Goal: Task Accomplishment & Management: Use online tool/utility

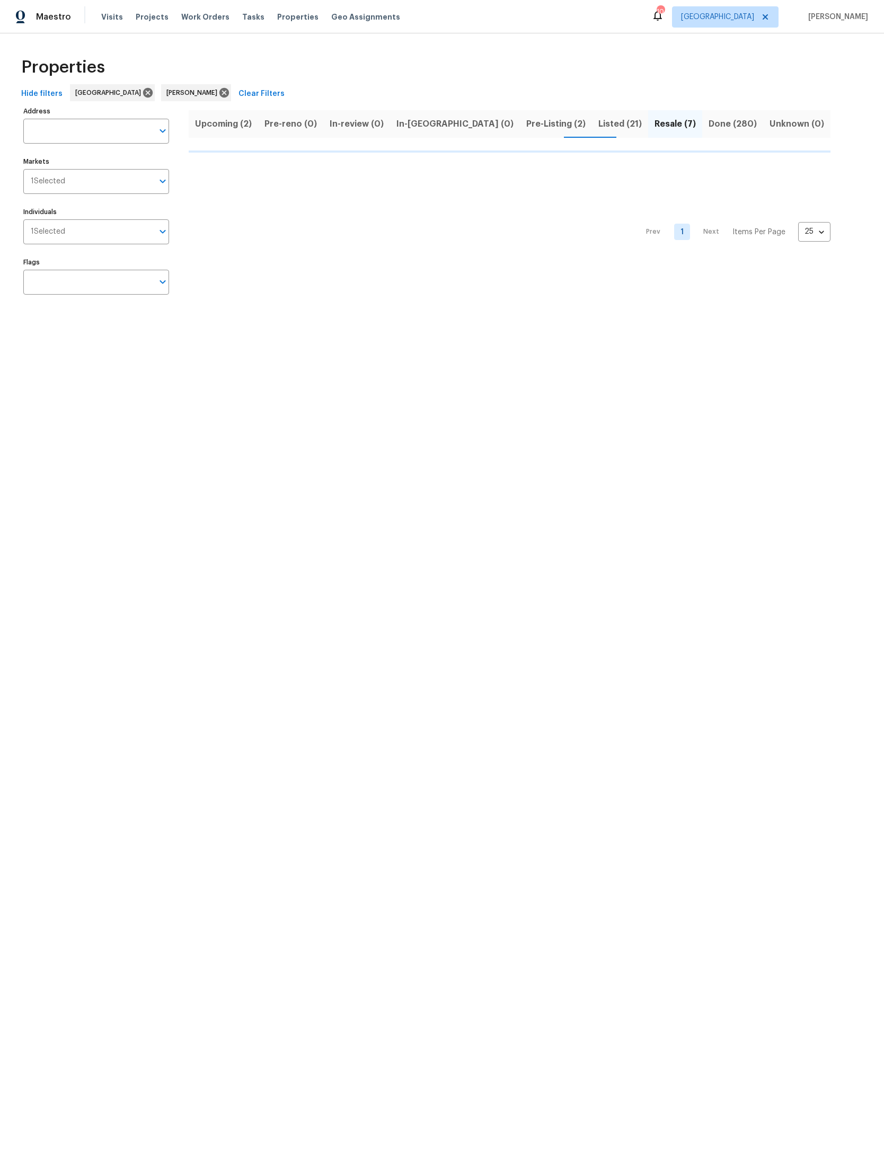
scroll to position [0, 126]
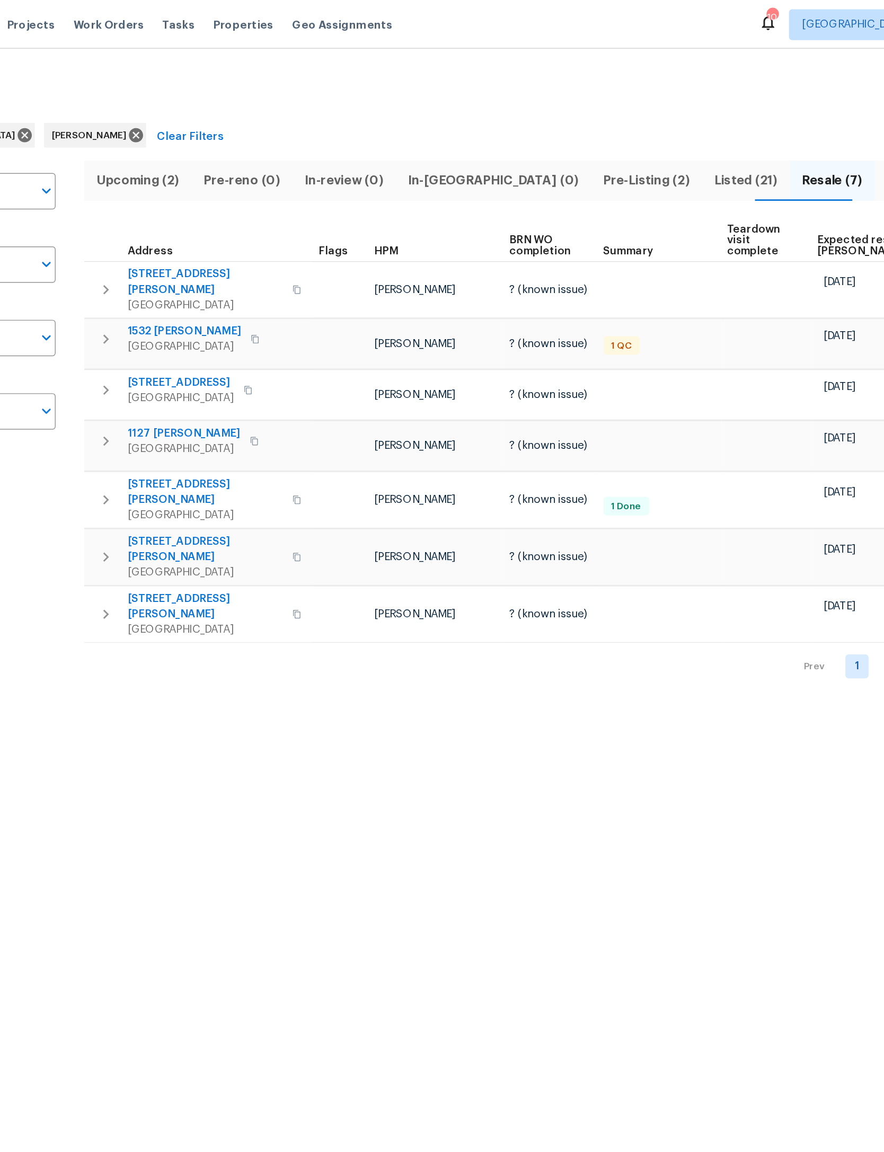
click at [618, 118] on span "Listed (21)" at bounding box center [642, 124] width 48 height 15
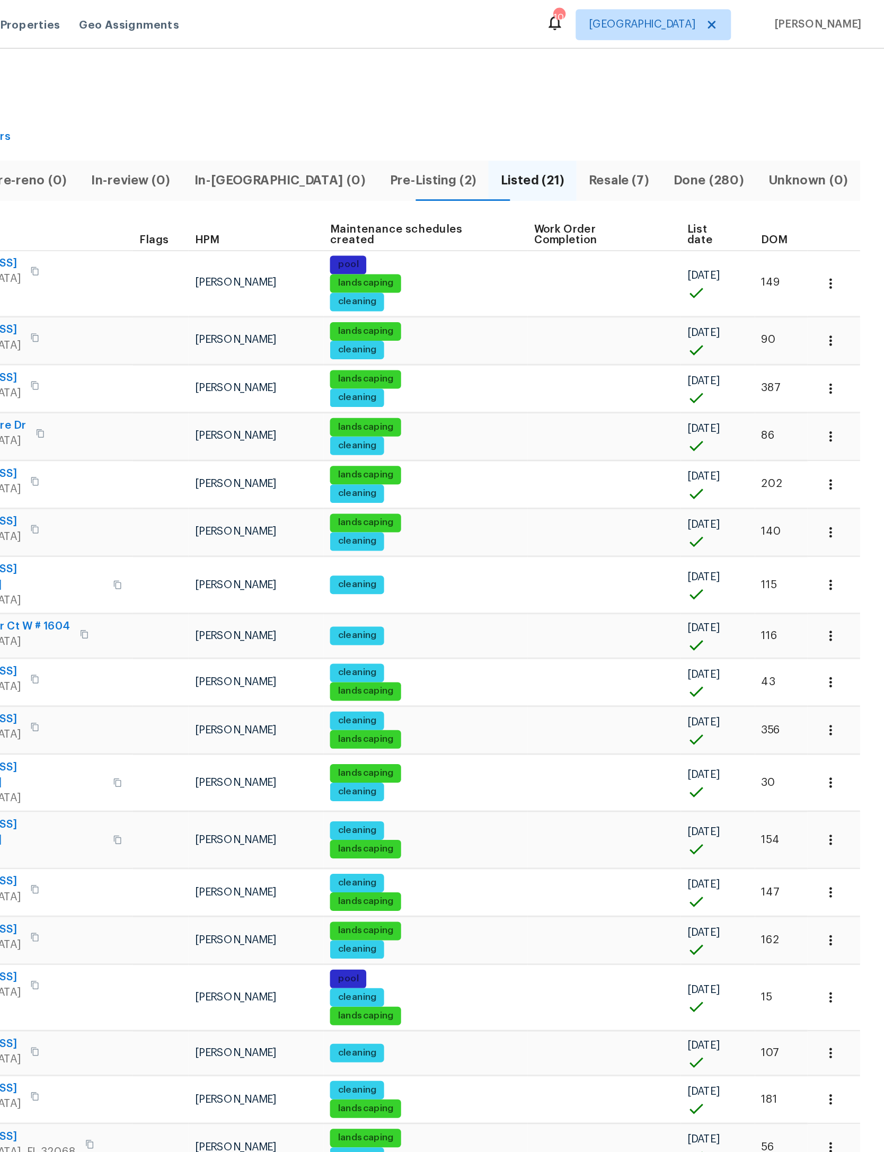
click at [799, 161] on span "DOM" at bounding box center [808, 164] width 18 height 7
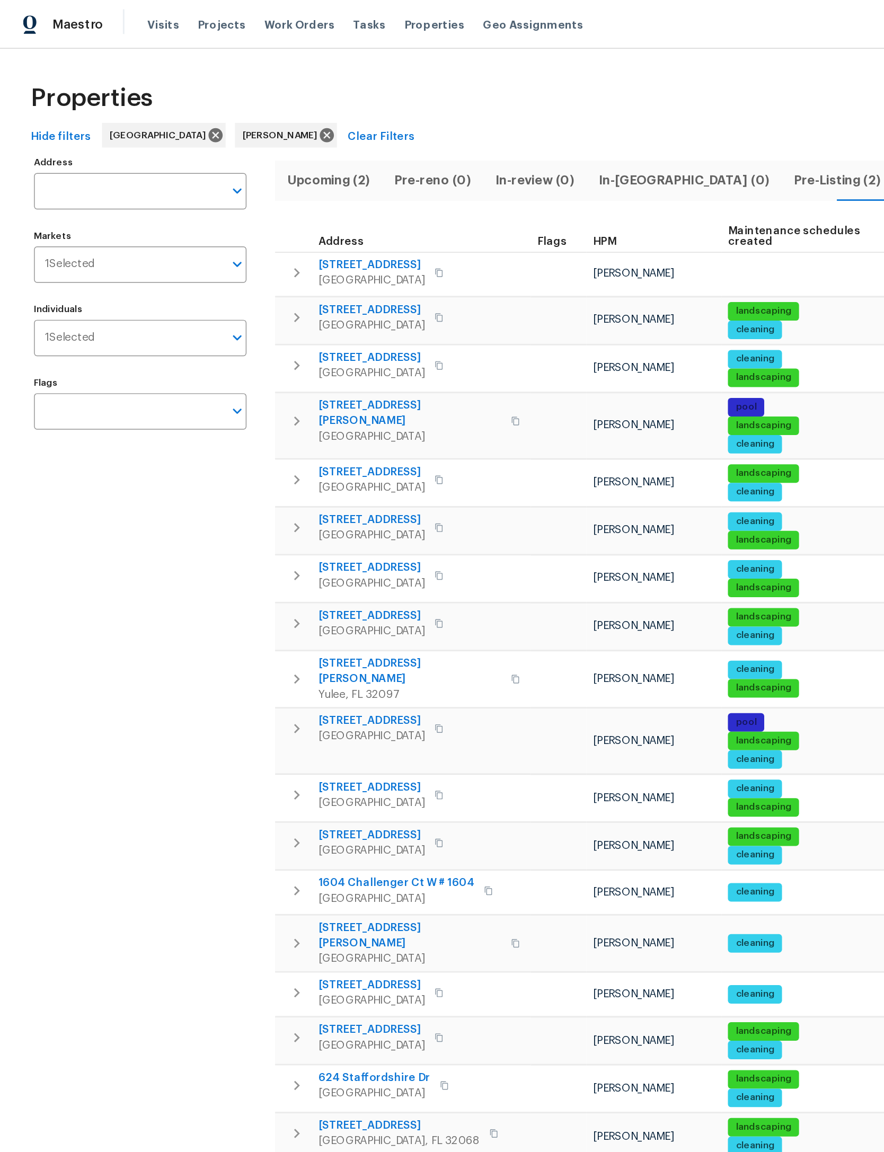
click at [200, 186] on icon "button" at bounding box center [203, 187] width 13 height 13
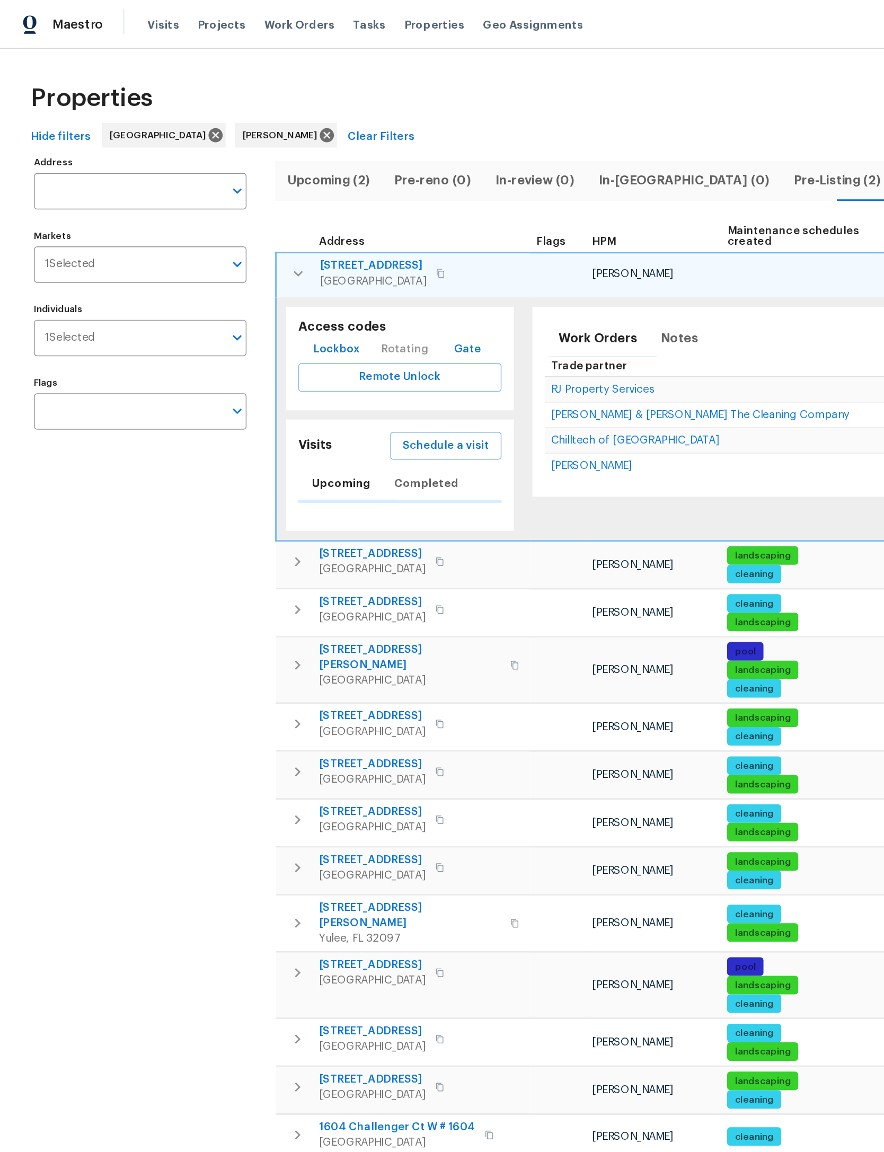
click at [325, 299] on span "Schedule a visit" at bounding box center [305, 305] width 59 height 13
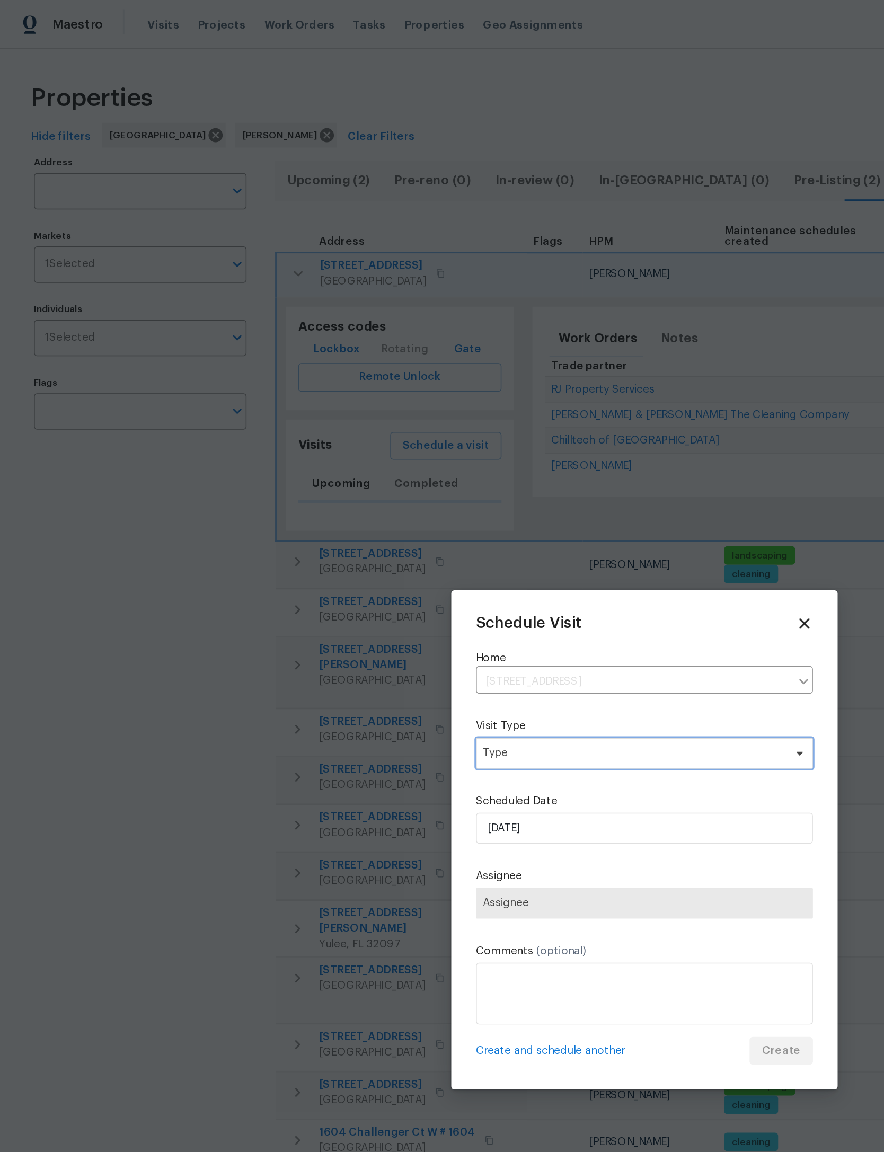
click at [465, 511] on span "Type" at bounding box center [434, 516] width 206 height 11
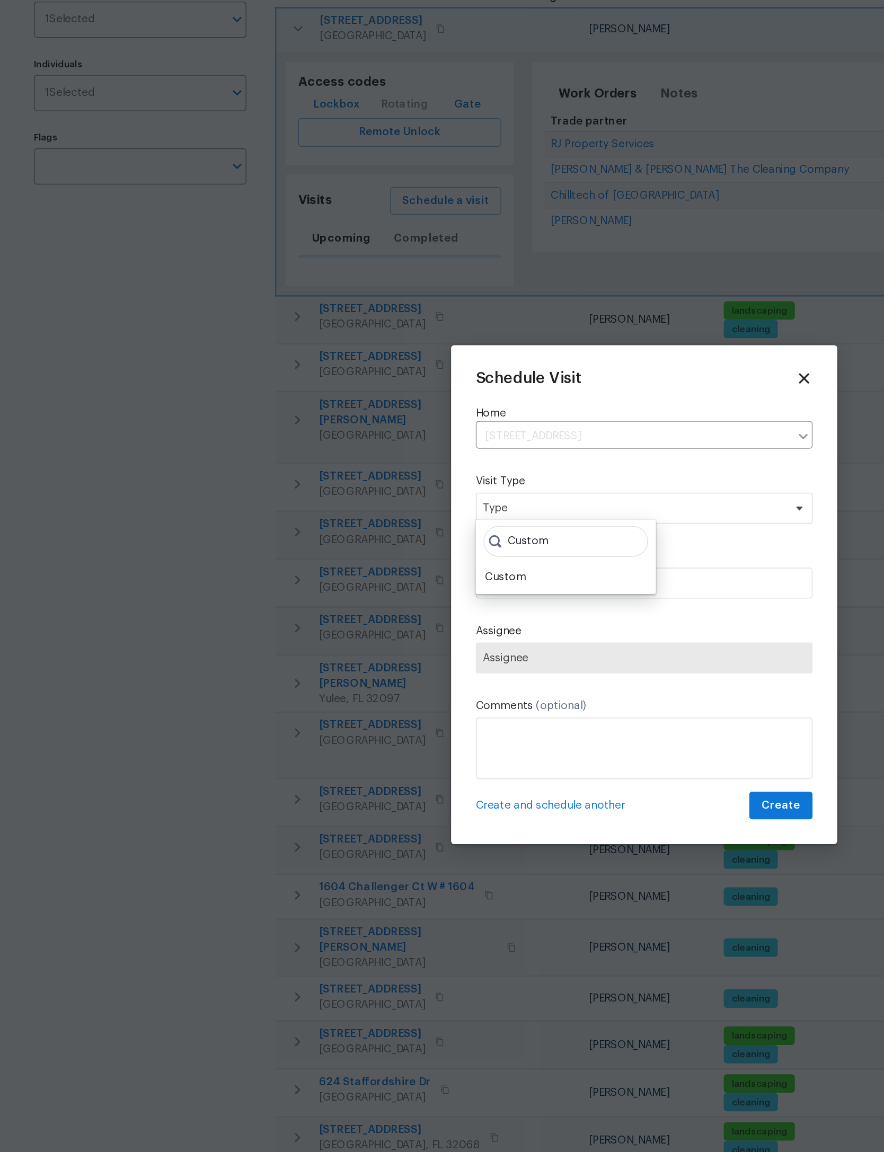
type input "Custom"
click at [365, 556] on div "Custom" at bounding box center [388, 563] width 117 height 15
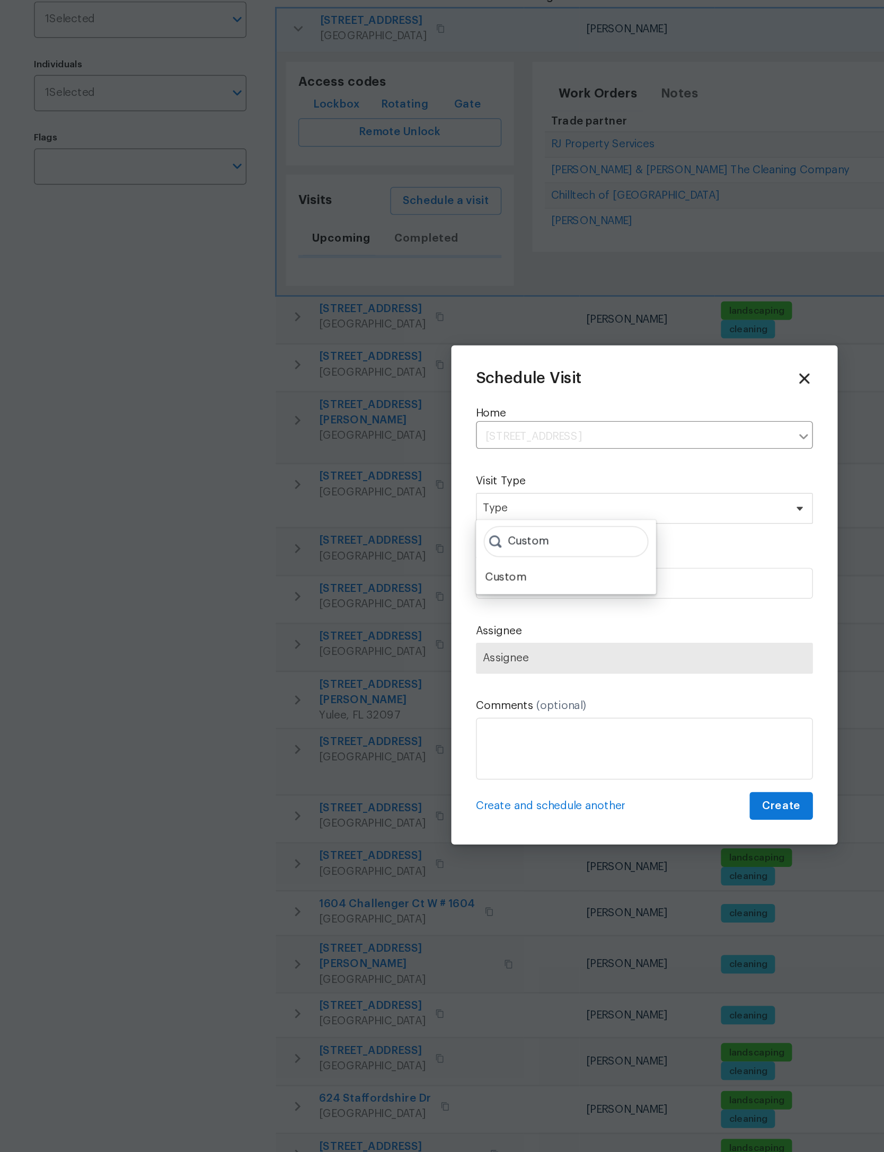
click at [351, 559] on div "Custom" at bounding box center [347, 564] width 28 height 11
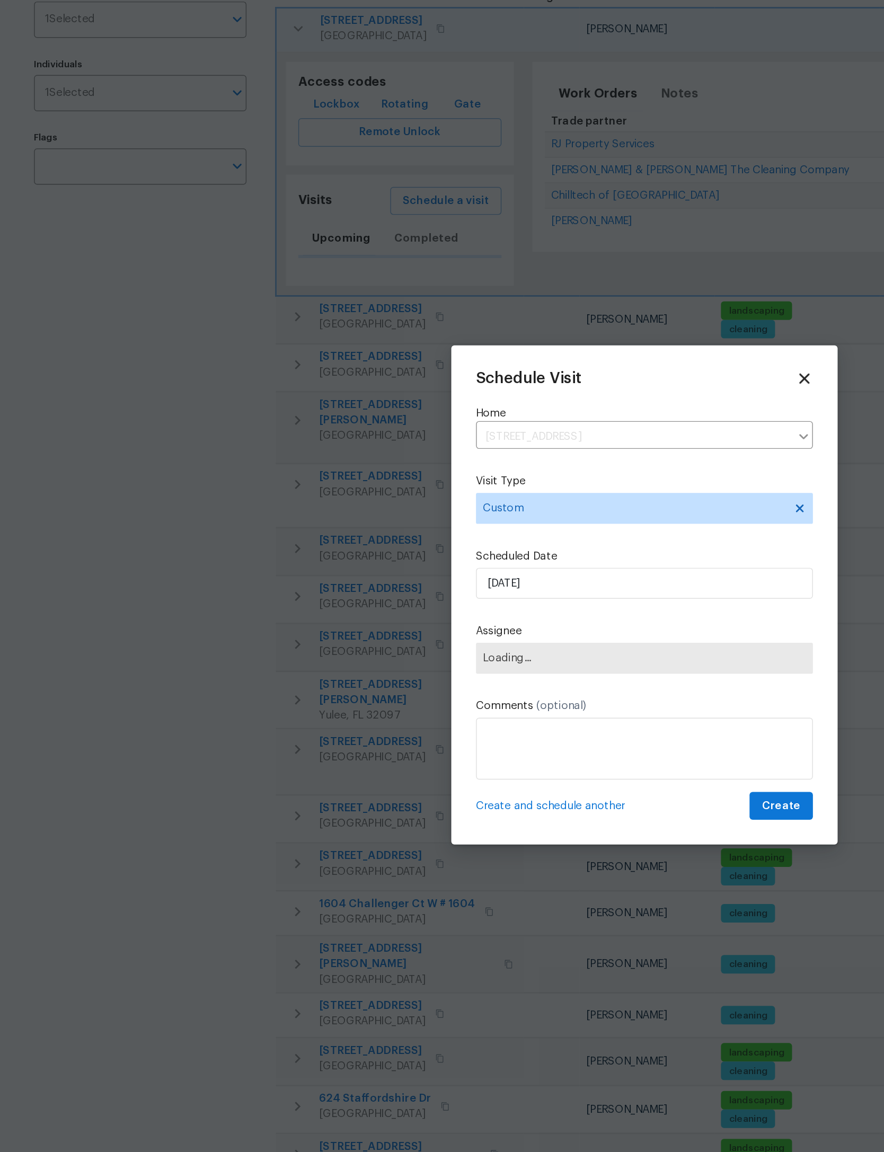
click at [432, 615] on span "Loading..." at bounding box center [442, 619] width 222 height 8
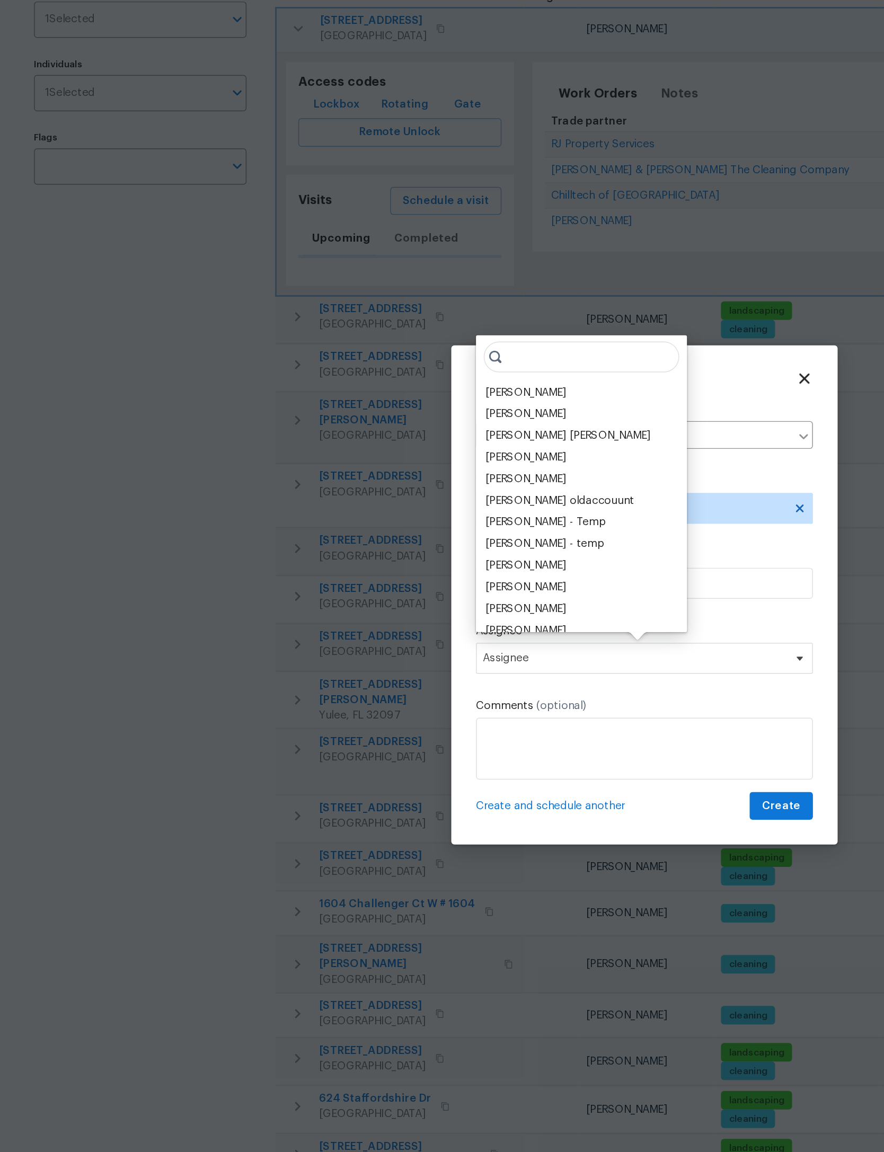
click at [385, 432] on div "[PERSON_NAME]" at bounding box center [361, 437] width 56 height 11
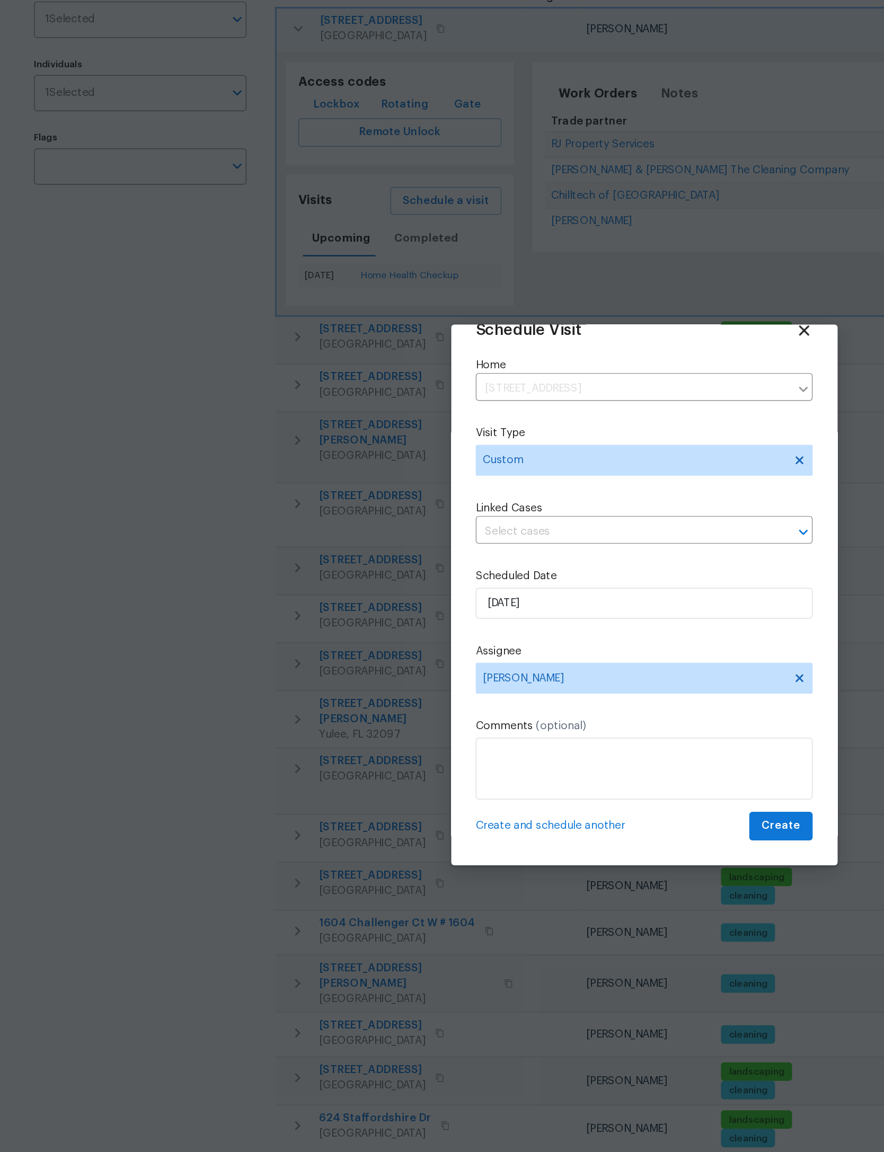
scroll to position [34, 0]
click at [533, 728] on span "Create" at bounding box center [536, 734] width 26 height 13
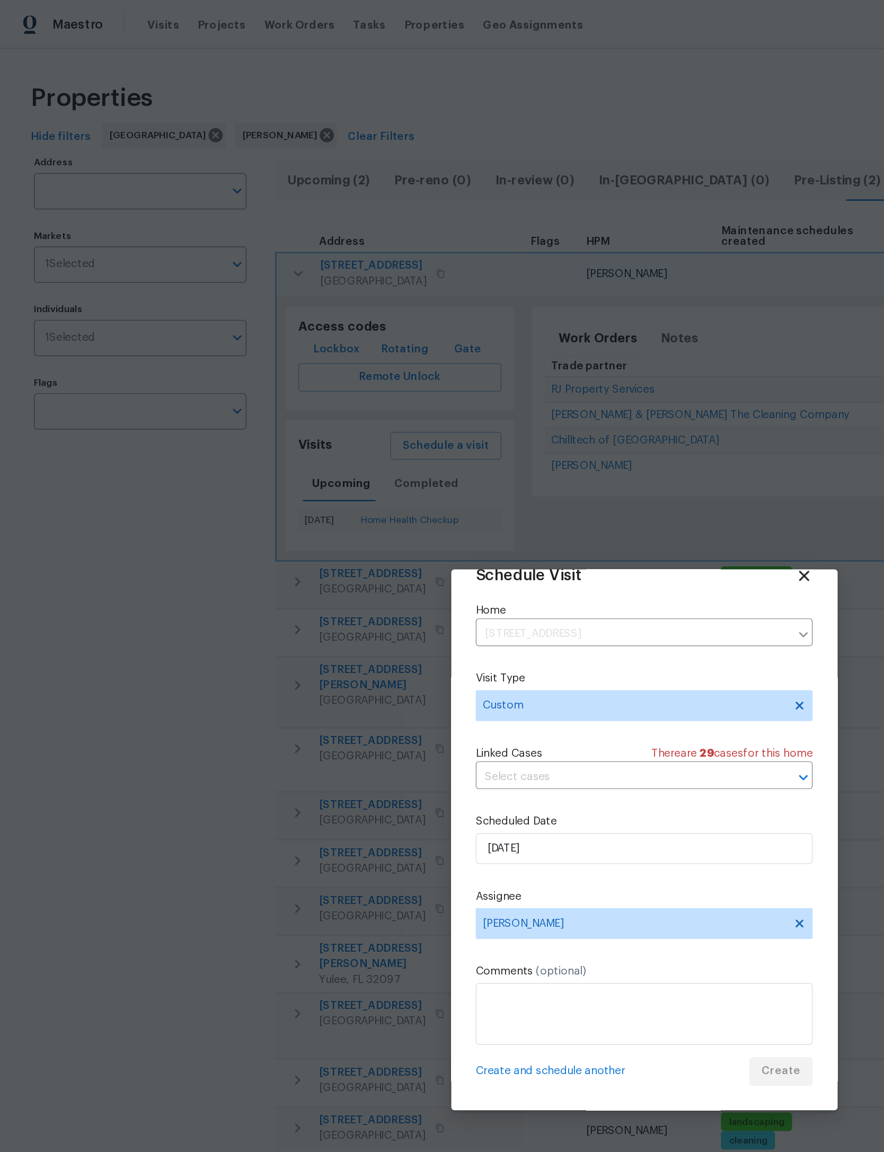
click at [491, 530] on input "text" at bounding box center [426, 533] width 201 height 16
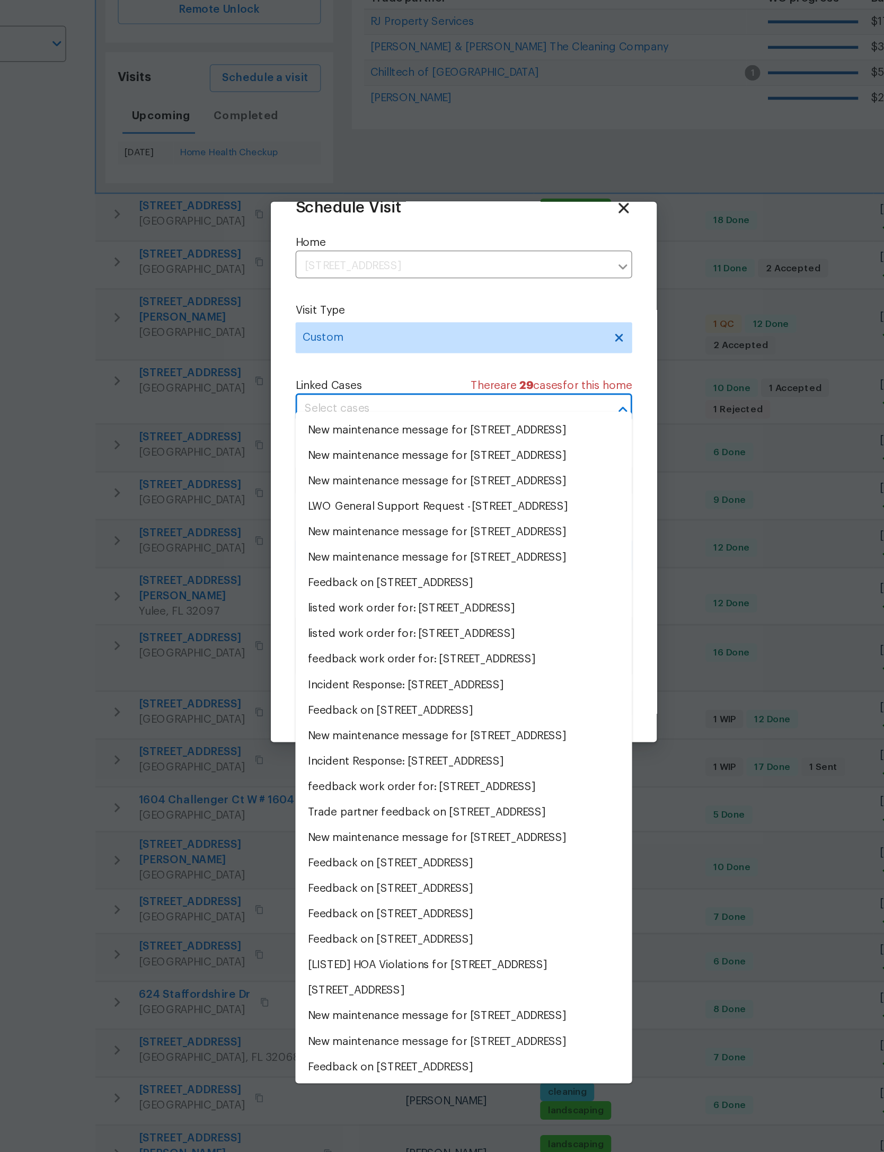
click at [442, 391] on div "Schedule Visit Home 102 Courageous Ct N # 102, Jacksonville, FL 32233 ​ Visit T…" at bounding box center [441, 576] width 265 height 371
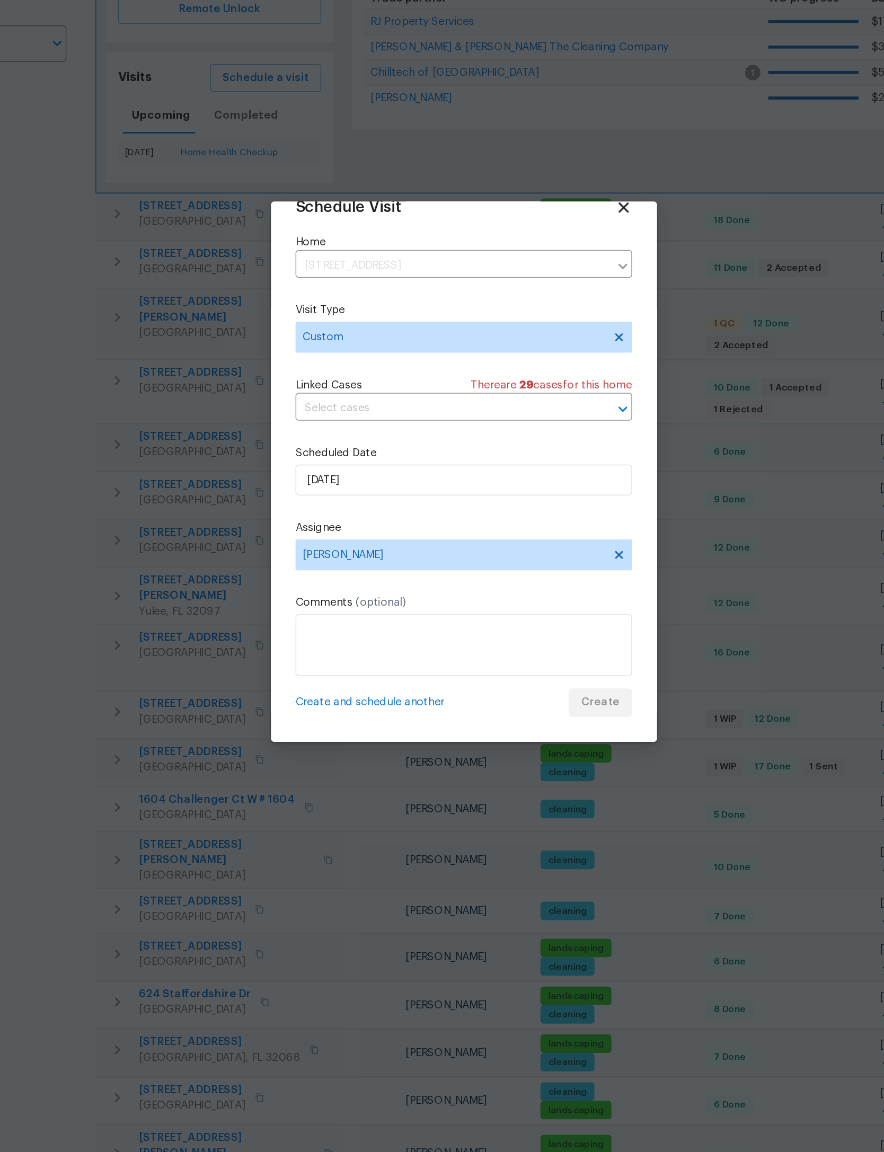
scroll to position [35, 0]
click at [366, 674] on textarea at bounding box center [441, 695] width 231 height 42
click at [514, 725] on button "Create" at bounding box center [535, 735] width 43 height 20
click at [412, 725] on div "Create and schedule another Create" at bounding box center [441, 735] width 231 height 20
click at [417, 725] on div "Create and schedule another Create" at bounding box center [441, 735] width 231 height 20
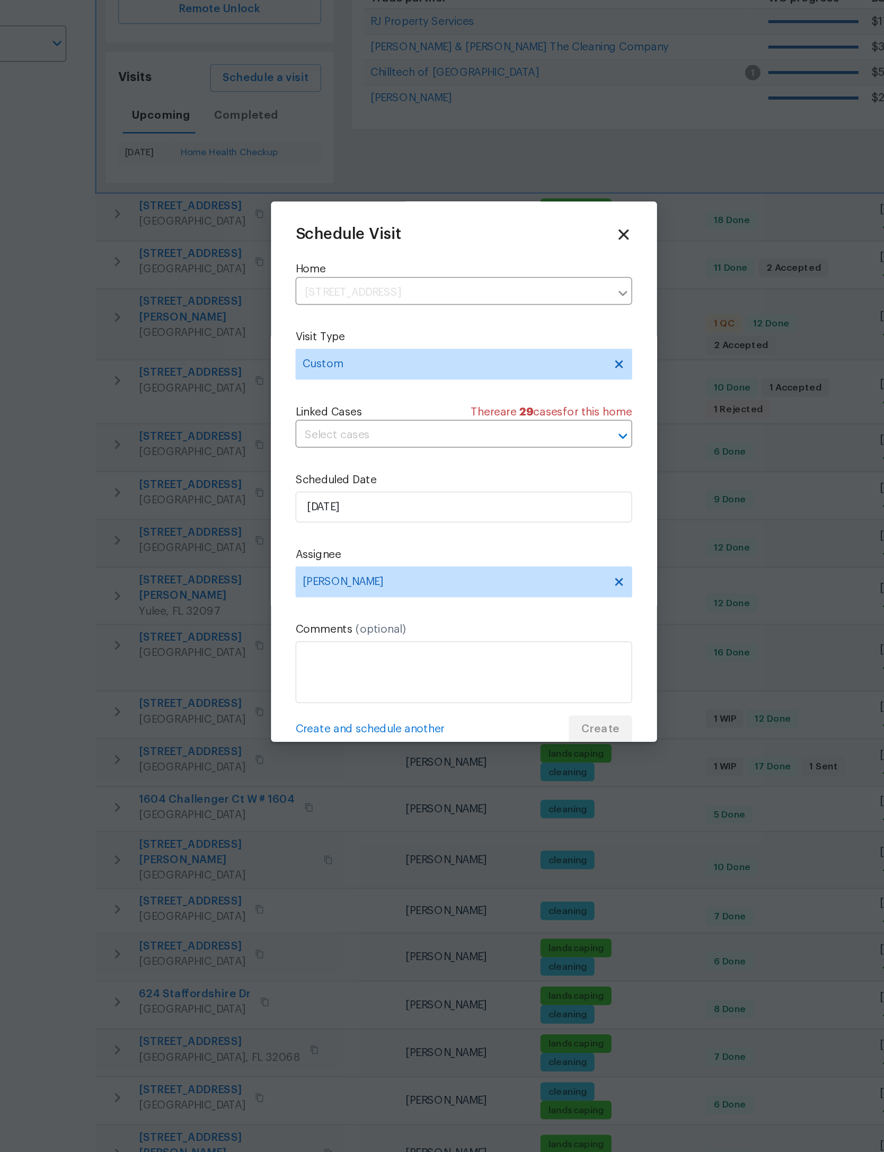
scroll to position [0, 0]
click at [432, 391] on div "Schedule Visit Home 102 Courageous Ct N # 102, Jacksonville, FL 32233 ​ Visit T…" at bounding box center [441, 576] width 265 height 371
click at [548, 410] on icon at bounding box center [551, 413] width 7 height 7
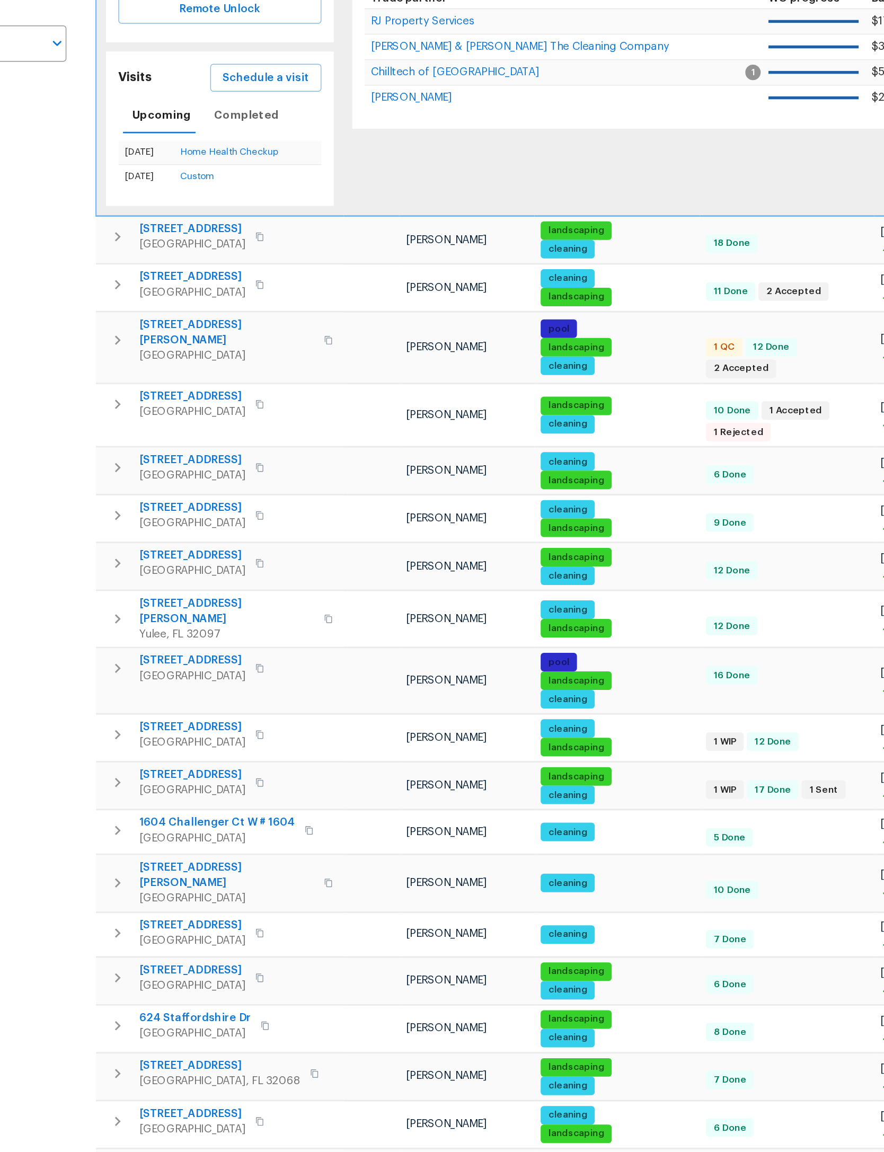
click at [268, 296] on button "Schedule a visit" at bounding box center [306, 306] width 76 height 20
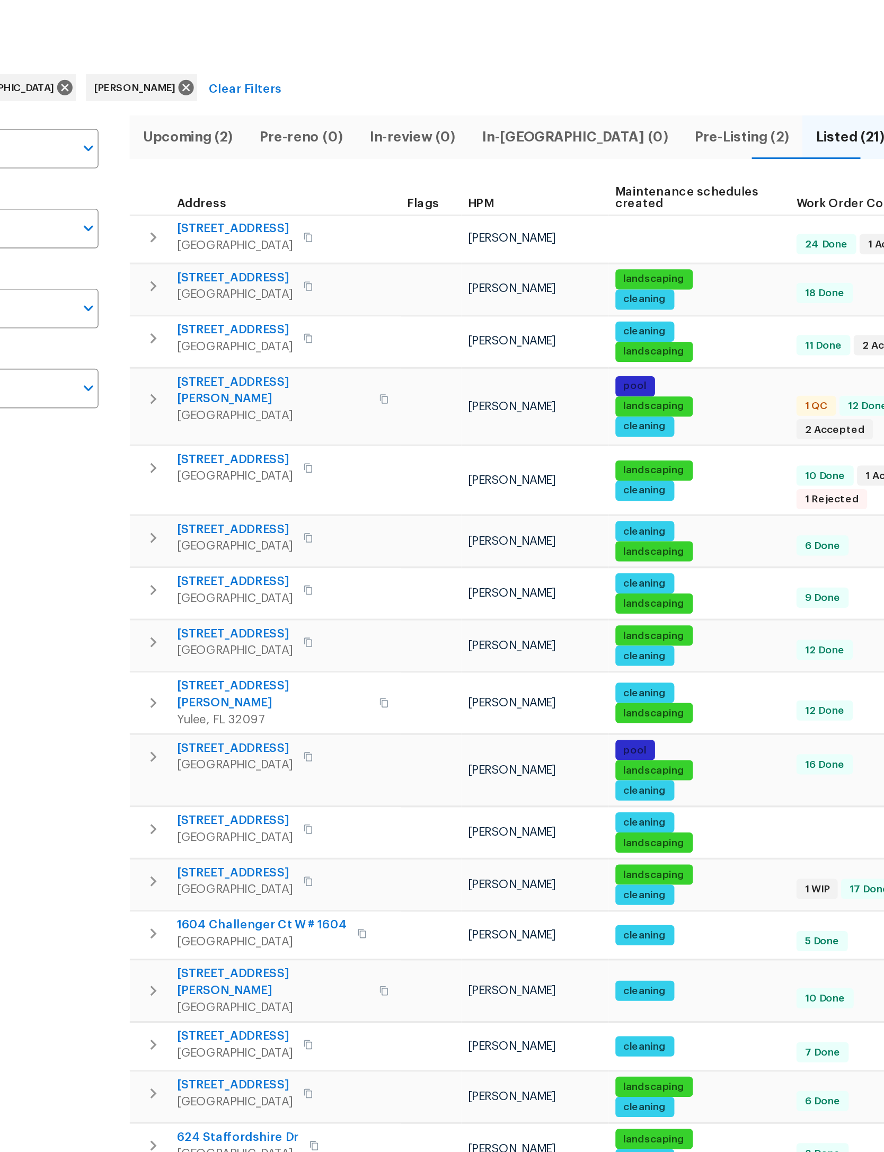
click at [197, 619] on icon "button" at bounding box center [203, 625] width 13 height 13
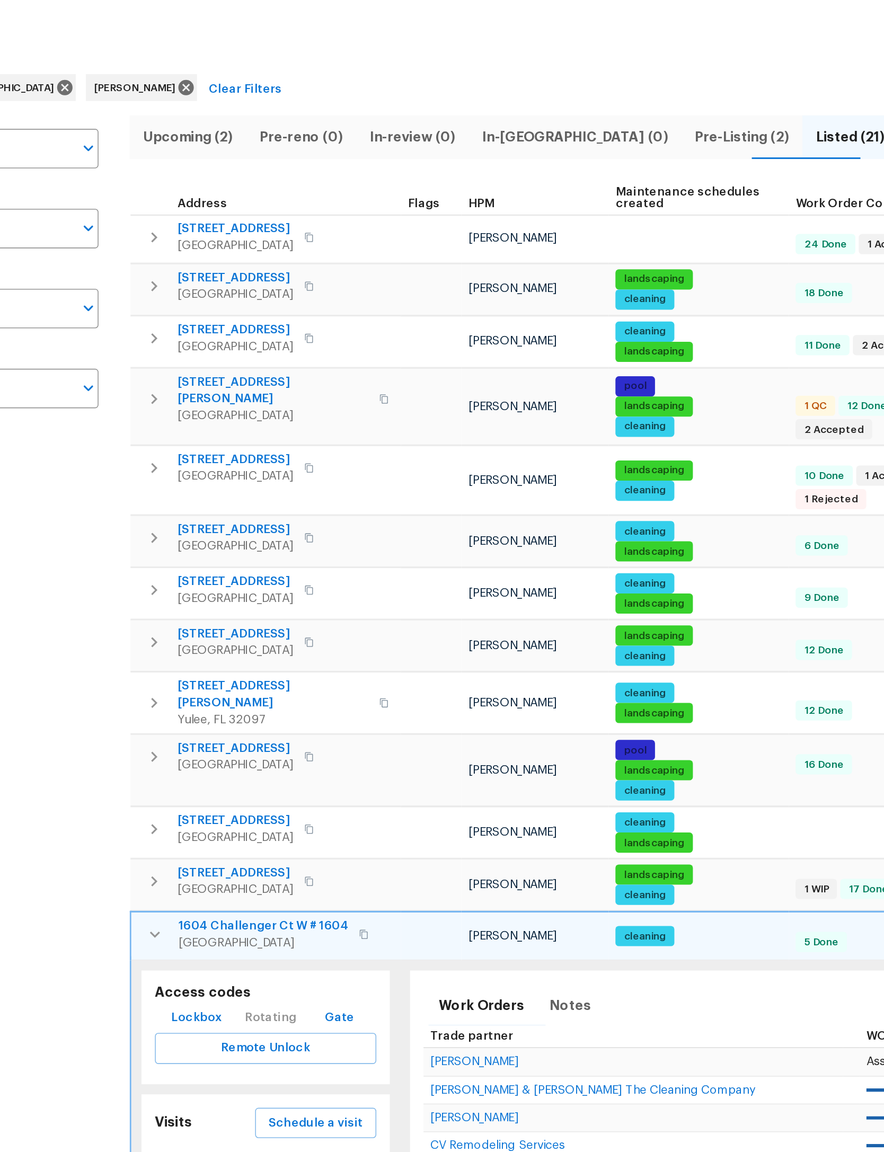
click at [276, 738] on span "Schedule a visit" at bounding box center [305, 744] width 59 height 13
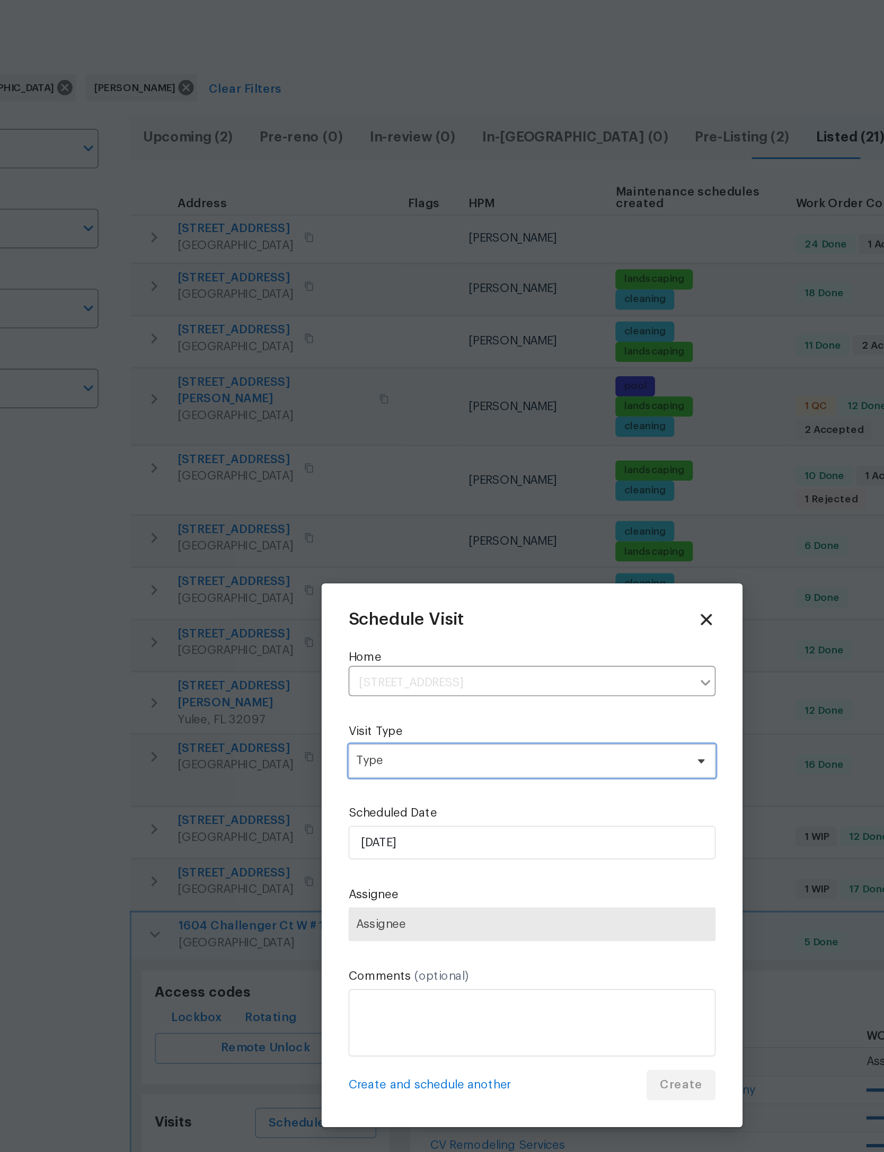
click at [360, 511] on span "Type" at bounding box center [434, 516] width 206 height 11
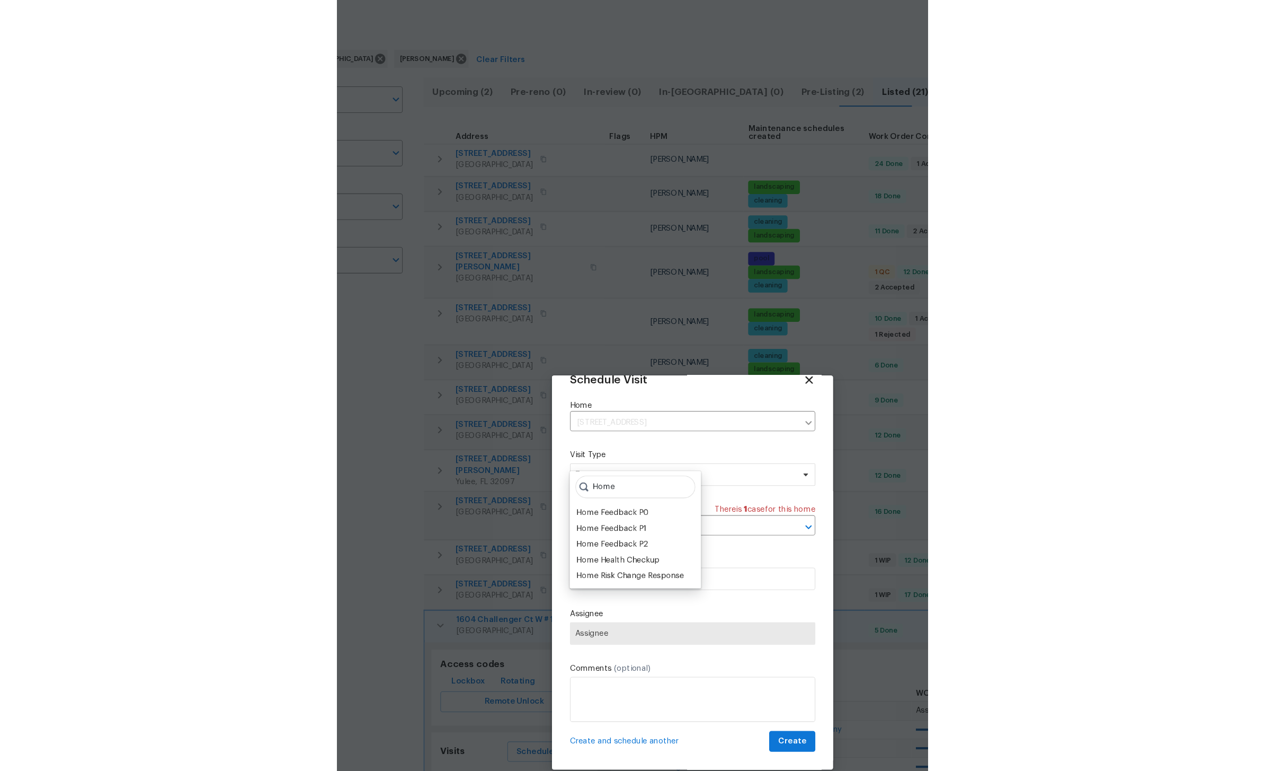
scroll to position [35, 0]
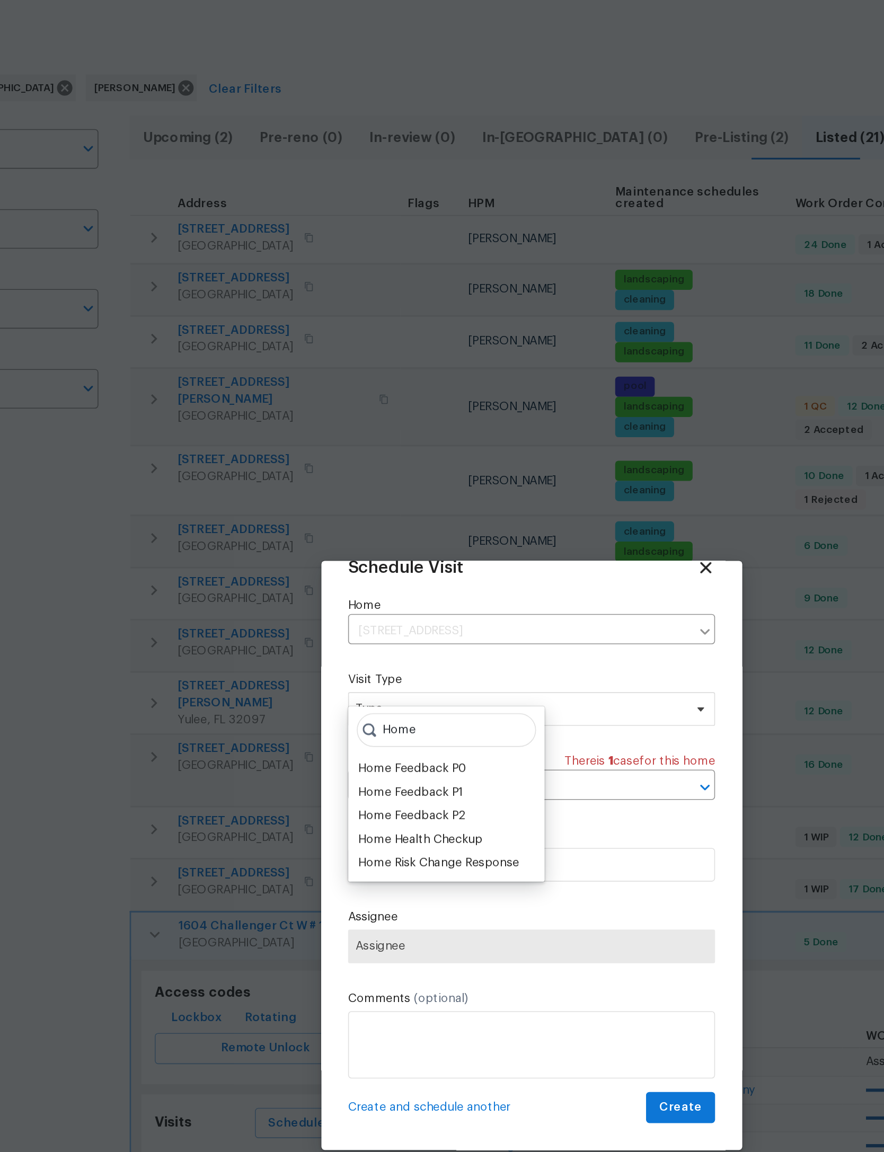
type input "Home"
click at [333, 561] on div "Home Health Checkup" at bounding box center [372, 566] width 78 height 11
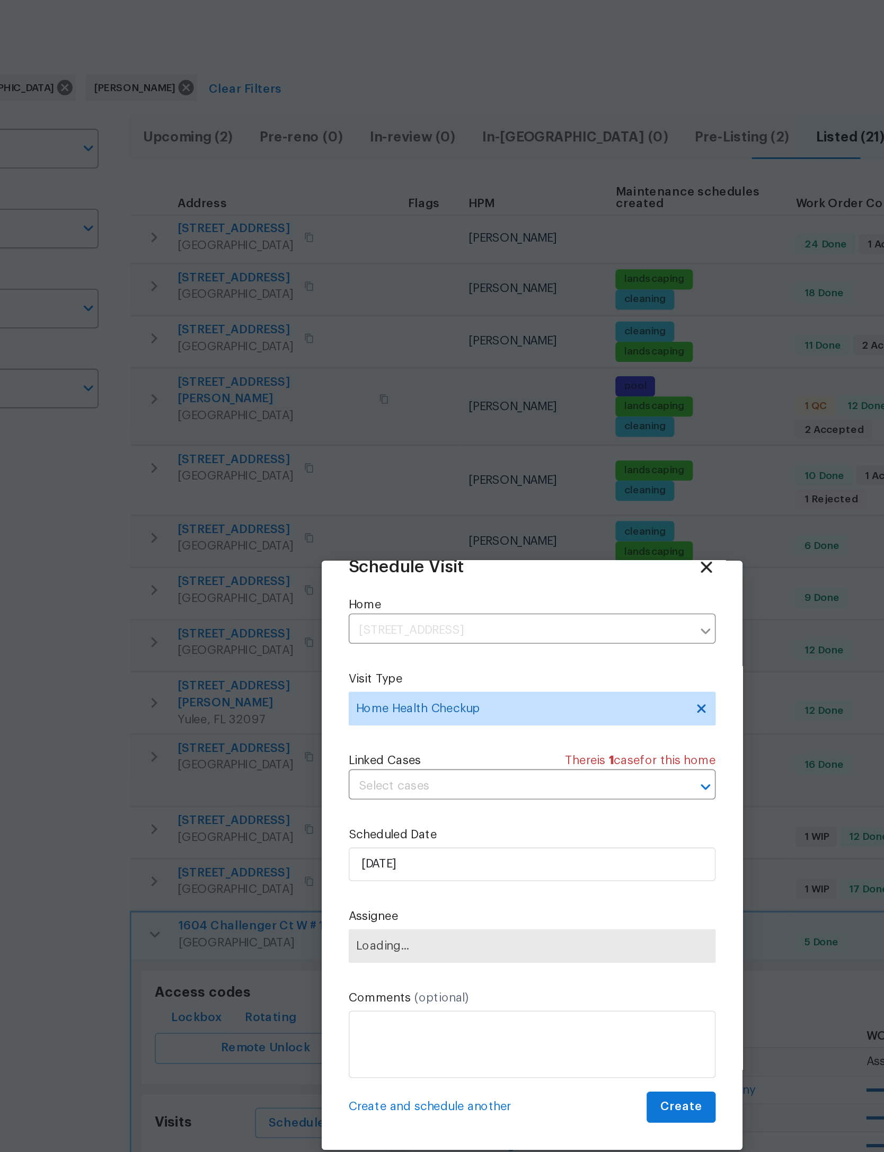
click at [333, 629] on span "Loading..." at bounding box center [442, 633] width 222 height 8
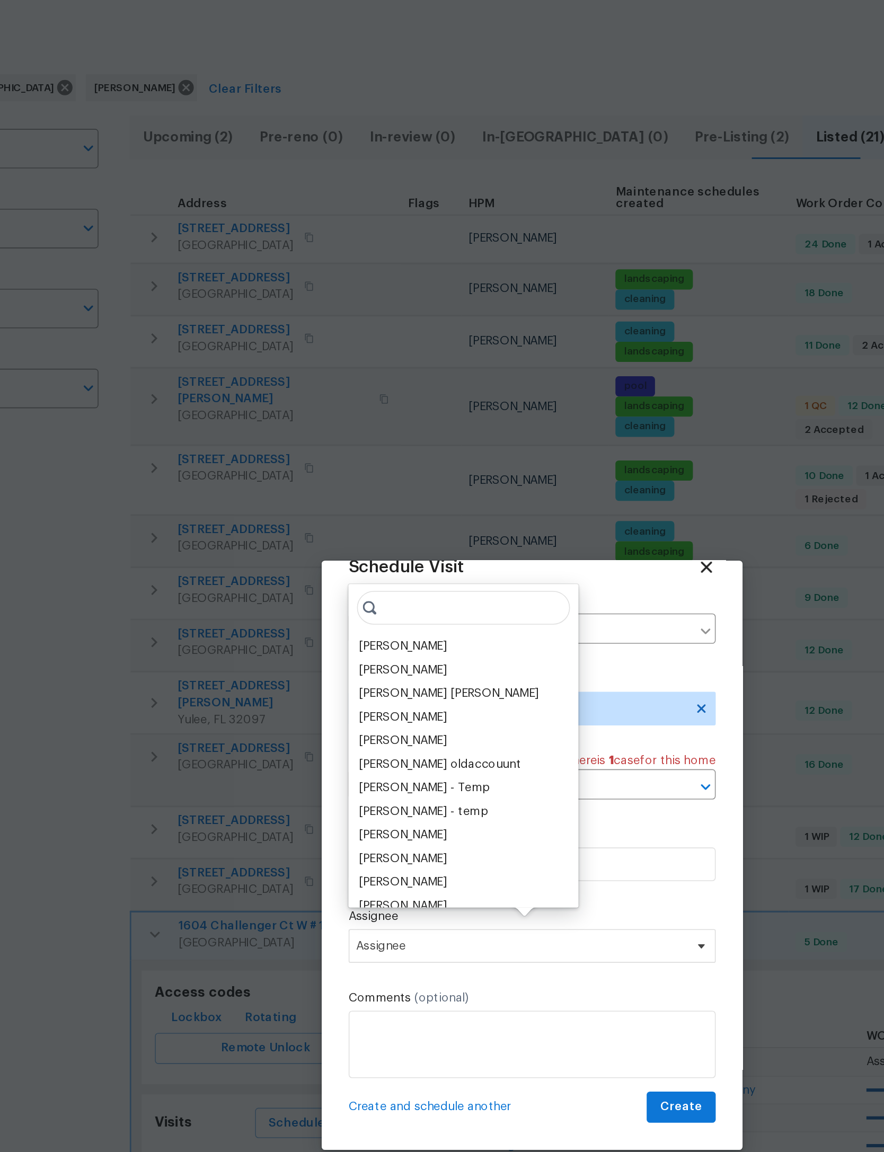
click at [333, 439] on div "[PERSON_NAME]" at bounding box center [361, 444] width 56 height 11
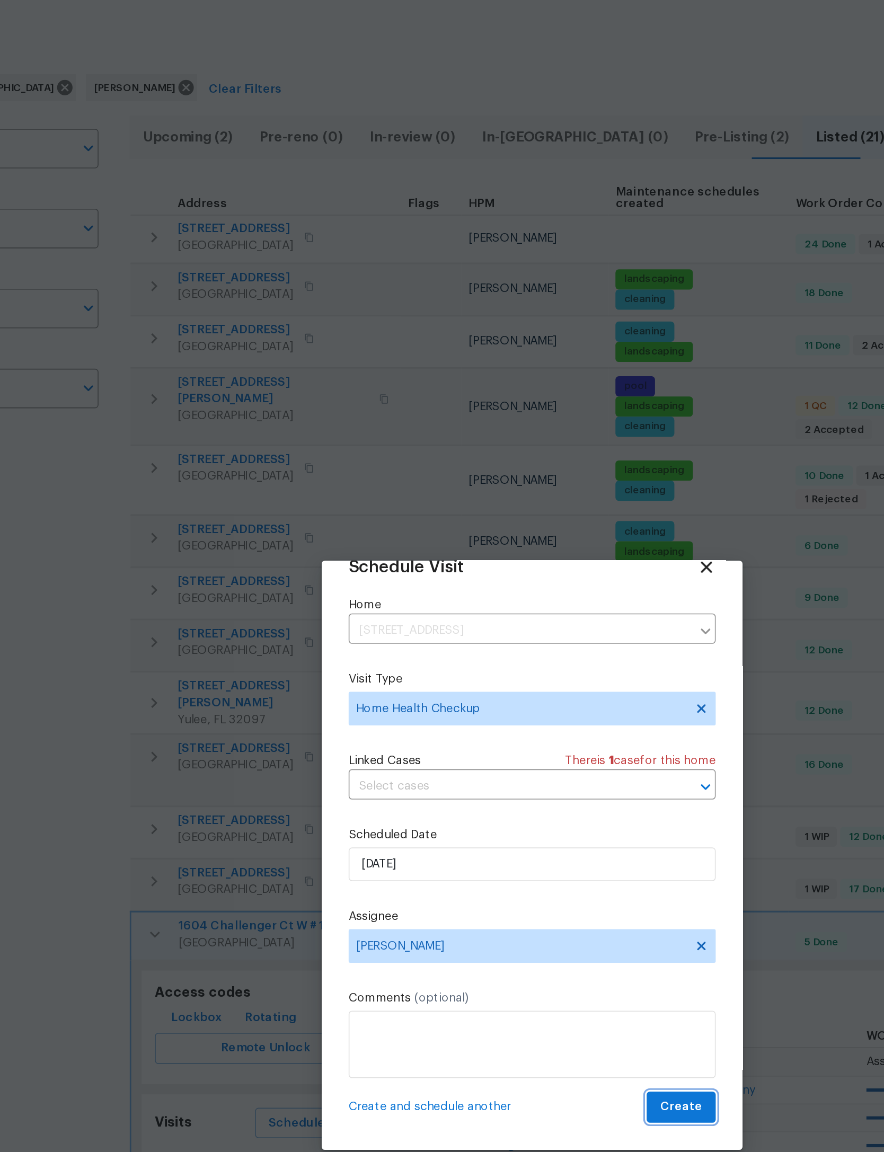
click at [523, 728] on span "Create" at bounding box center [536, 734] width 26 height 13
